Goal: Transaction & Acquisition: Purchase product/service

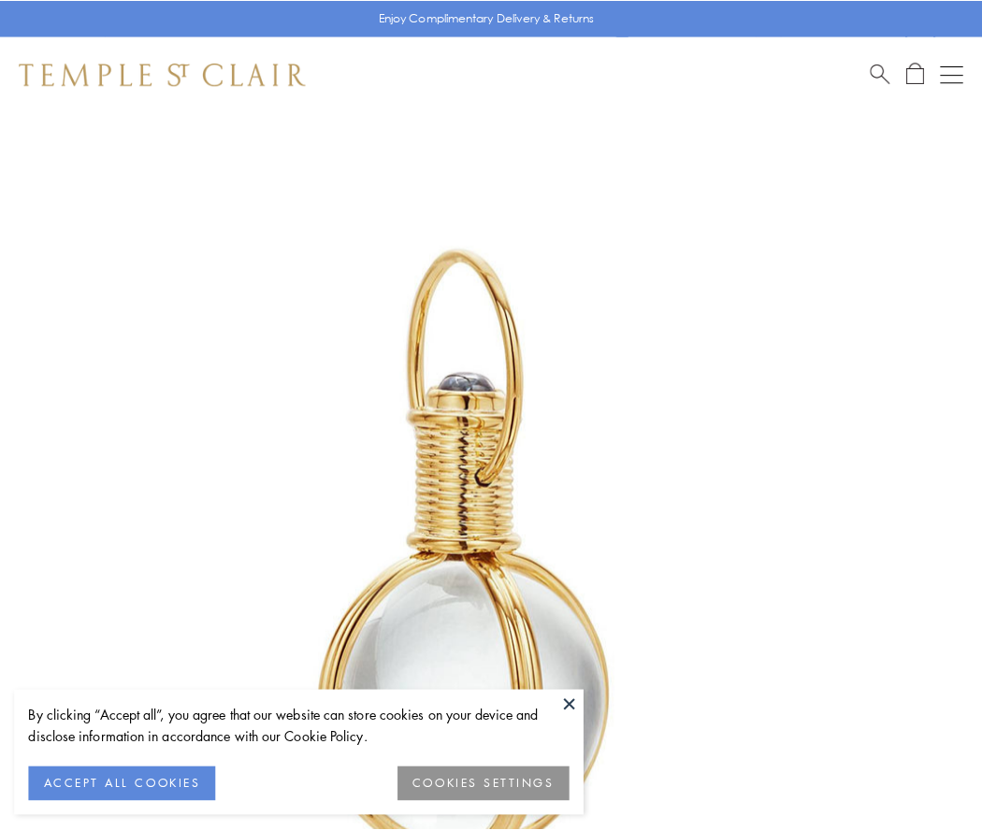
scroll to position [488, 0]
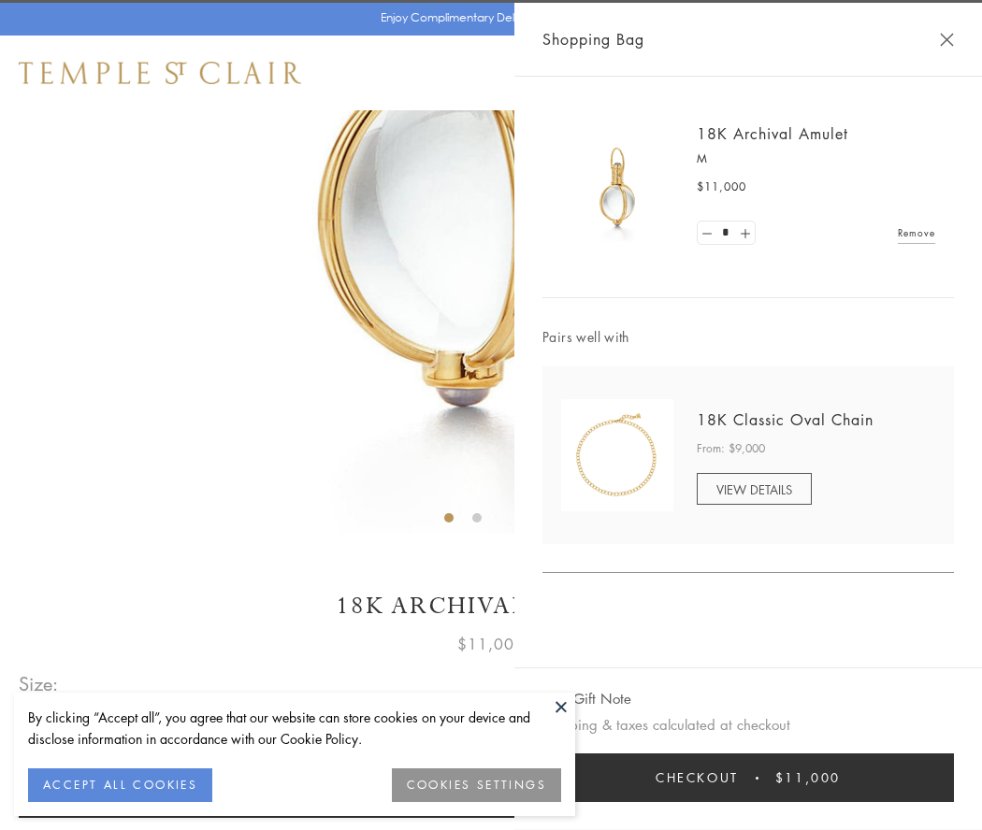
click at [748, 778] on button "Checkout $11,000" at bounding box center [748, 778] width 412 height 49
